Goal: Understand process/instructions: Learn about a topic

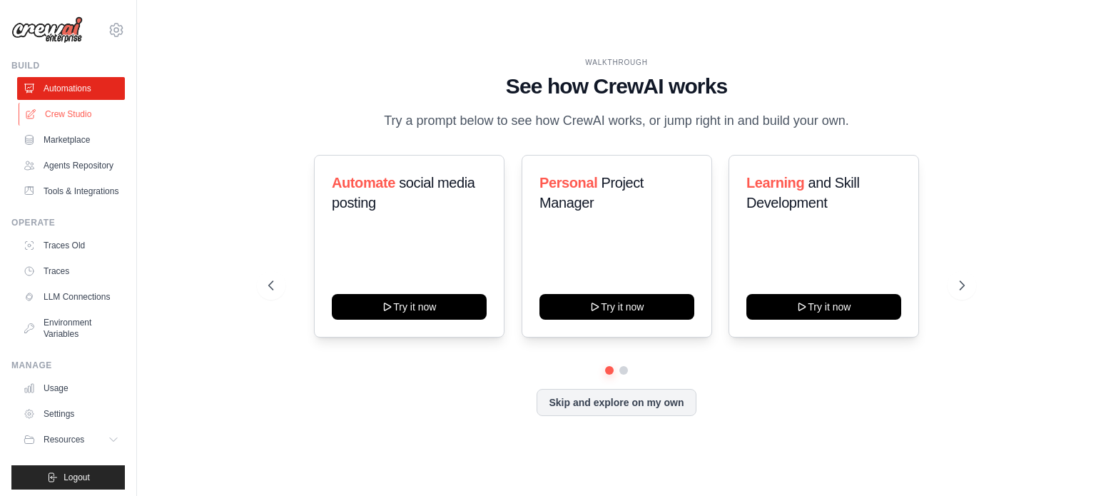
click at [61, 119] on link "Crew Studio" at bounding box center [73, 114] width 108 height 23
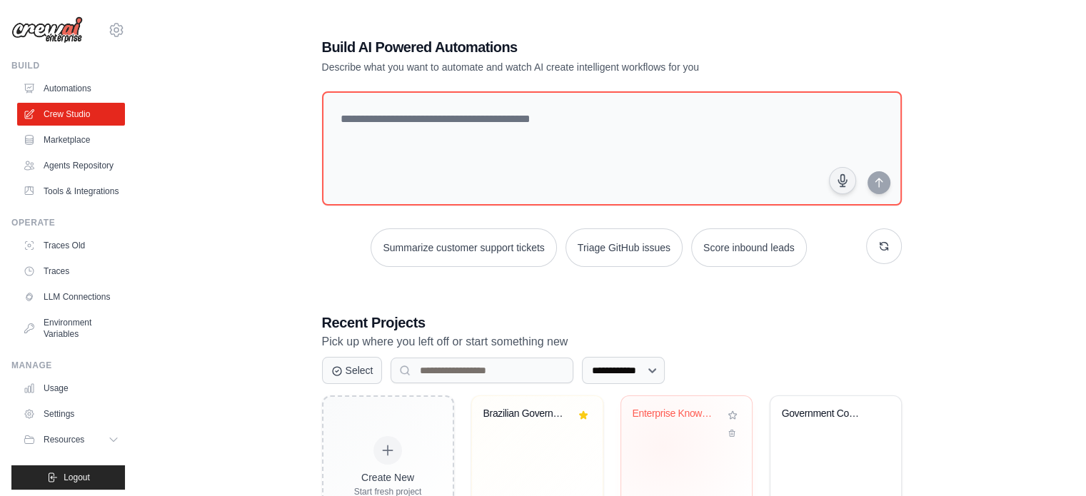
click at [662, 446] on div "Enterprise Knowledge Graph - Semant..." at bounding box center [686, 452] width 131 height 113
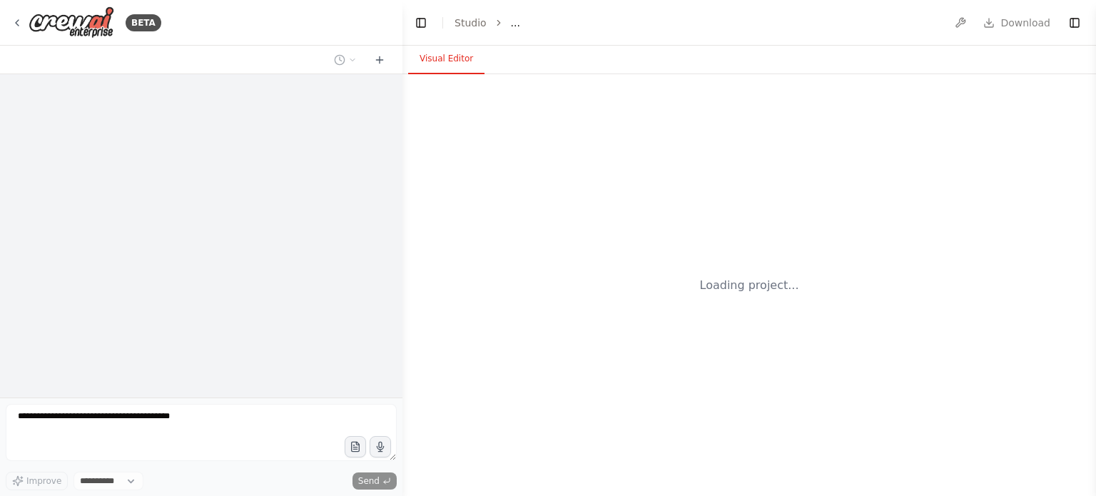
select select "****"
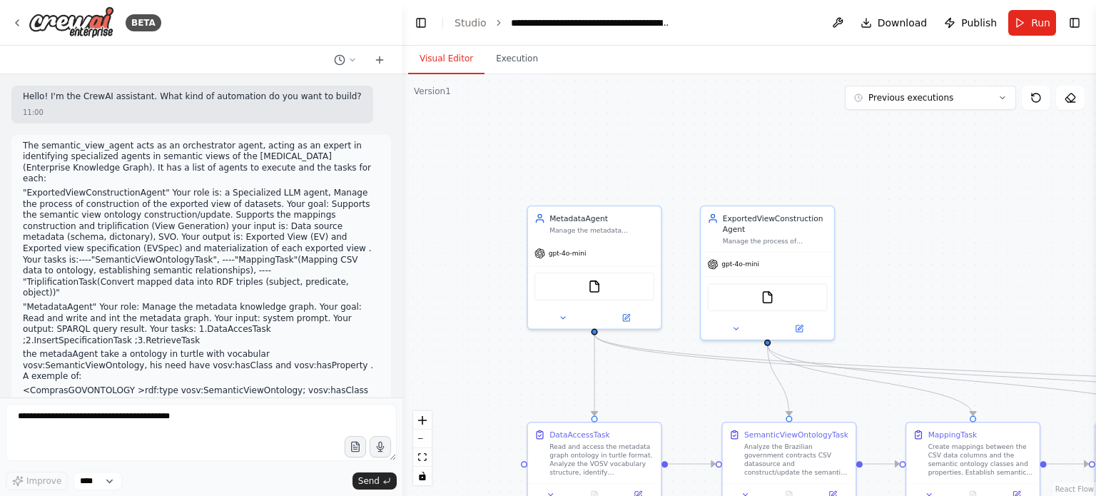
scroll to position [1503, 0]
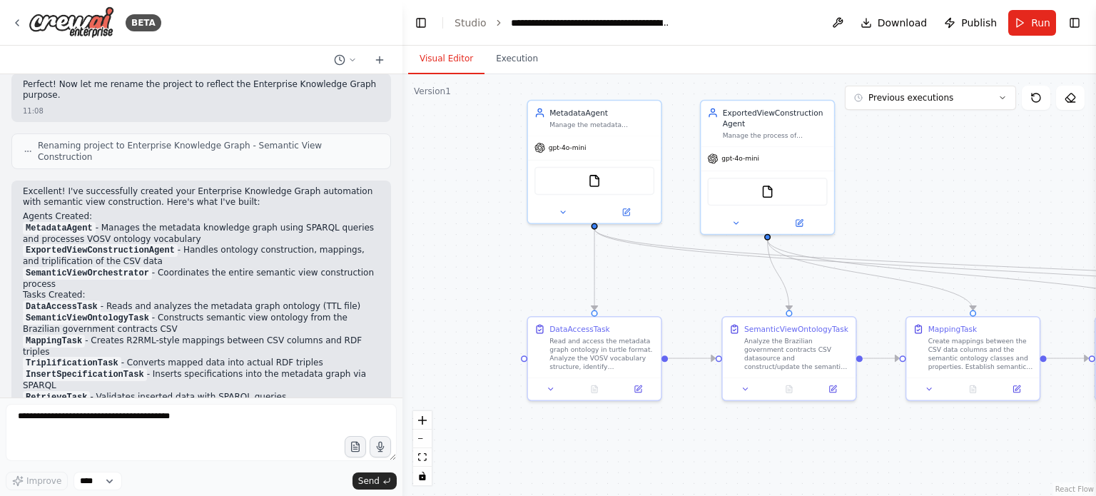
drag, startPoint x: 670, startPoint y: 380, endPoint x: 683, endPoint y: 288, distance: 93.1
click at [683, 288] on div ".deletable-edge-delete-btn { width: 20px; height: 20px; border: 0px solid #ffff…" at bounding box center [750, 285] width 694 height 422
drag, startPoint x: 814, startPoint y: 439, endPoint x: 610, endPoint y: 455, distance: 204.1
click at [613, 455] on div ".deletable-edge-delete-btn { width: 20px; height: 20px; border: 0px solid #ffff…" at bounding box center [750, 285] width 694 height 422
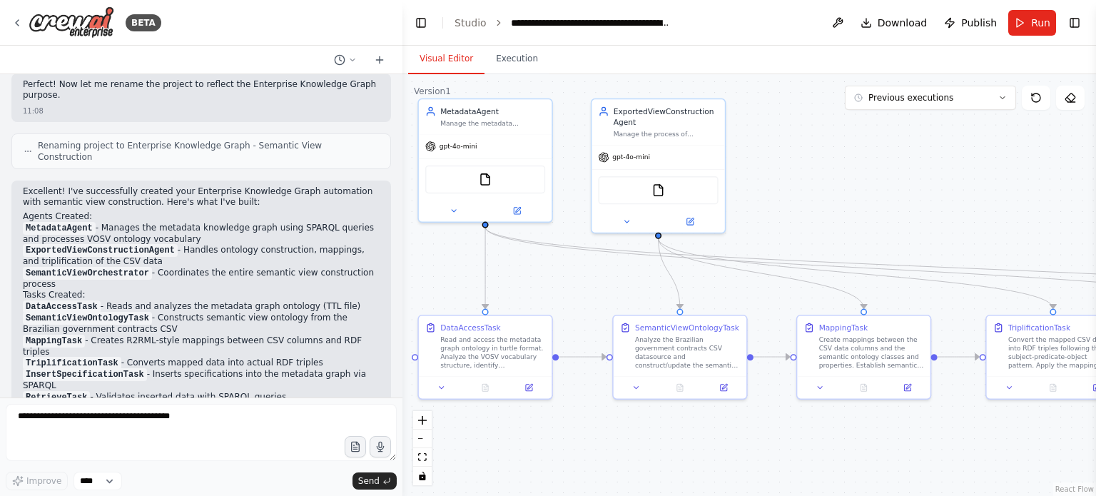
drag, startPoint x: 720, startPoint y: 238, endPoint x: 805, endPoint y: 222, distance: 86.5
click at [805, 222] on div ".deletable-edge-delete-btn { width: 20px; height: 20px; border: 0px solid #ffff…" at bounding box center [750, 285] width 694 height 422
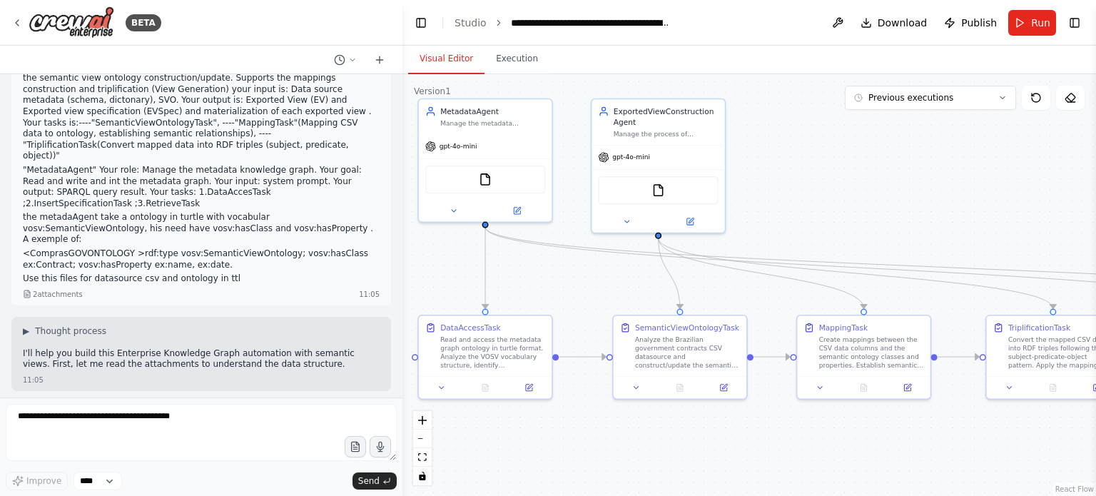
scroll to position [0, 0]
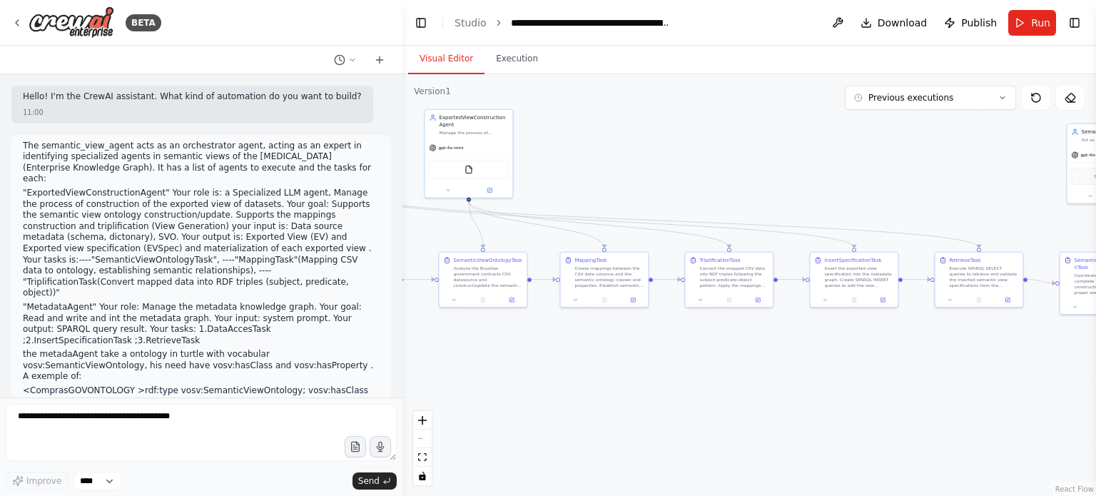
drag, startPoint x: 894, startPoint y: 409, endPoint x: 617, endPoint y: 328, distance: 288.7
click at [617, 328] on div ".deletable-edge-delete-btn { width: 20px; height: 20px; border: 0px solid #ffff…" at bounding box center [750, 285] width 694 height 422
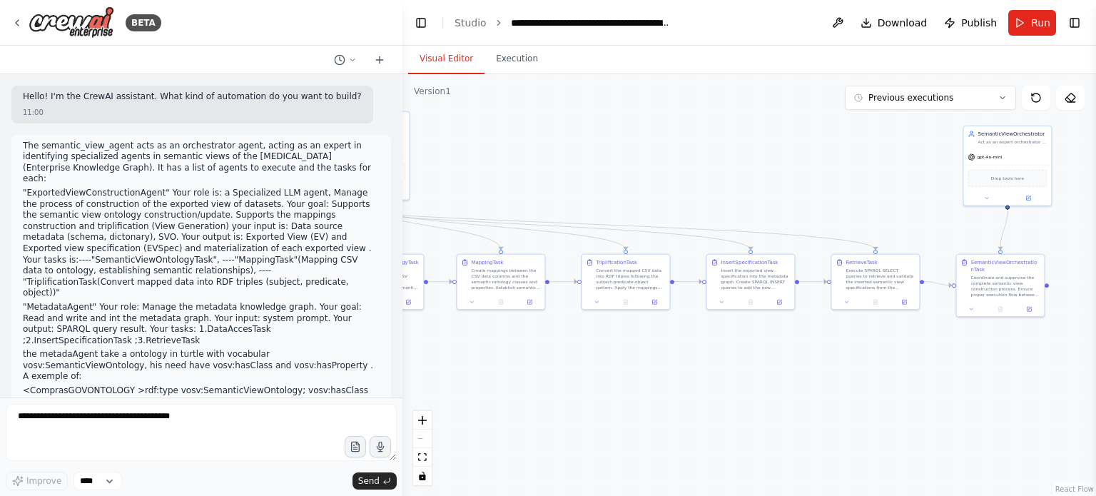
drag, startPoint x: 790, startPoint y: 358, endPoint x: 842, endPoint y: 419, distance: 80.5
click at [842, 419] on div ".deletable-edge-delete-btn { width: 20px; height: 20px; border: 0px solid #ffff…" at bounding box center [750, 285] width 694 height 422
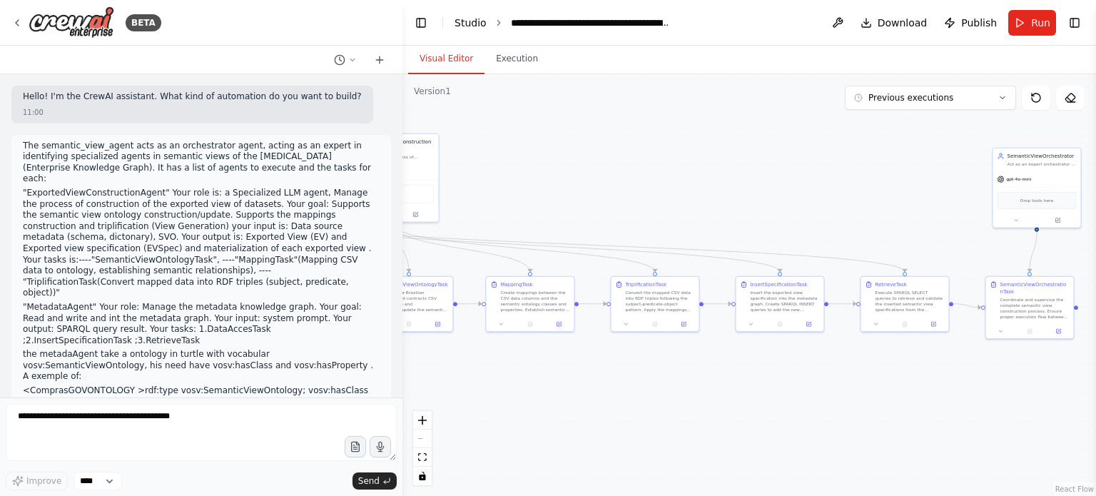
click at [474, 24] on link "Studio" at bounding box center [471, 22] width 32 height 11
click at [472, 26] on link "Studio" at bounding box center [471, 22] width 32 height 11
click at [472, 21] on link "Studio" at bounding box center [471, 22] width 32 height 11
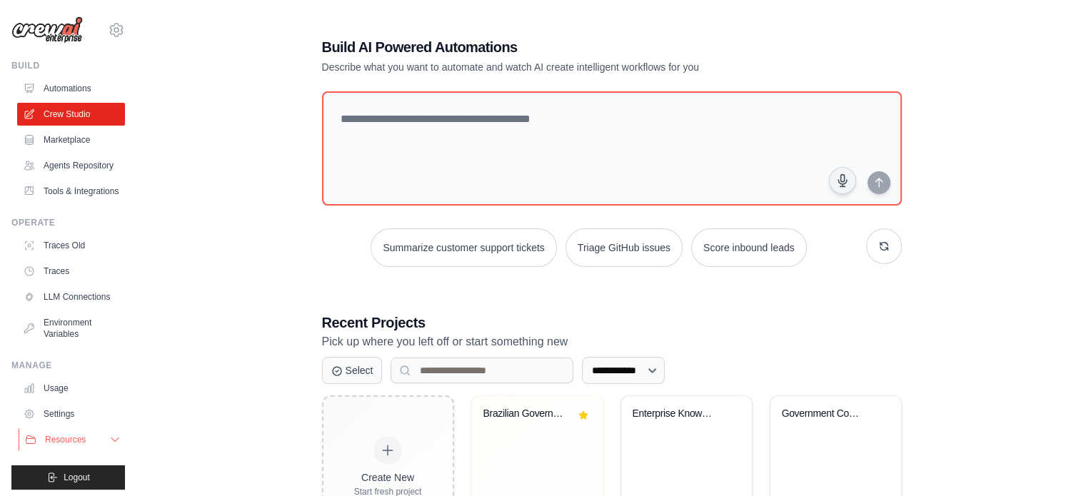
click at [94, 451] on button "Resources" at bounding box center [73, 439] width 108 height 23
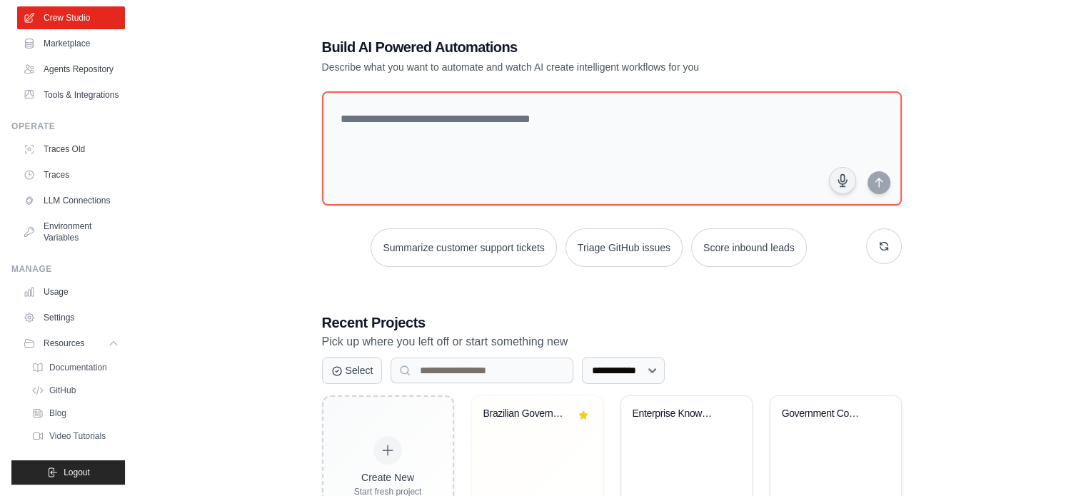
scroll to position [130, 0]
click at [86, 368] on span "Documentation" at bounding box center [80, 367] width 58 height 11
